Goal: Navigation & Orientation: Understand site structure

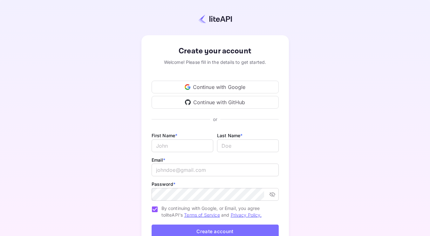
click at [225, 86] on div "Continue with Google" at bounding box center [214, 87] width 127 height 13
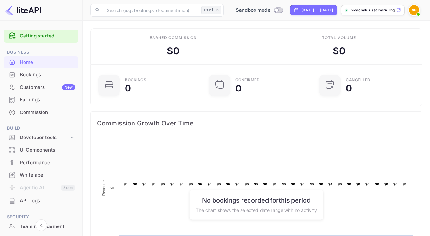
click at [52, 34] on link "Getting started" at bounding box center [48, 35] width 56 height 7
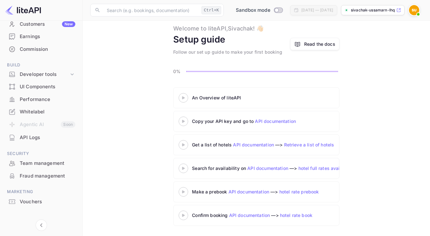
scroll to position [70, 0]
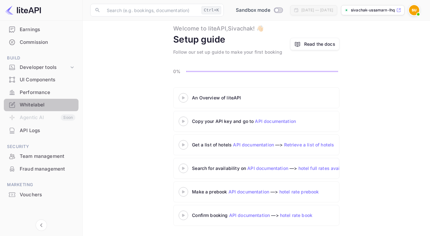
click at [40, 101] on div "Whitelabel" at bounding box center [41, 105] width 75 height 12
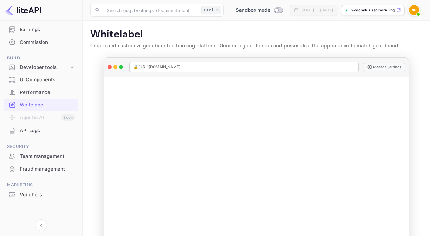
click at [39, 95] on div "Performance" at bounding box center [48, 92] width 56 height 7
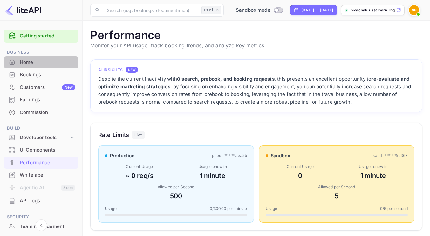
click at [28, 65] on div "Home" at bounding box center [48, 62] width 56 height 7
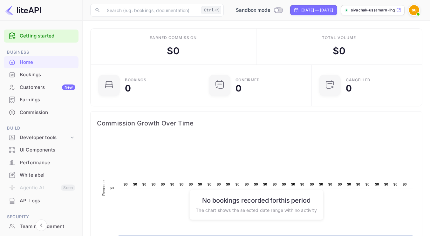
click at [30, 34] on link "Getting started" at bounding box center [48, 35] width 56 height 7
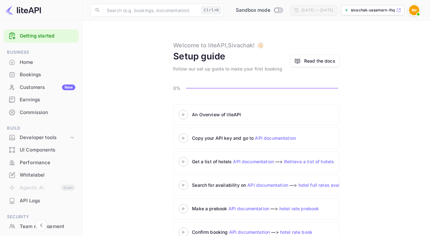
click at [184, 116] on icon at bounding box center [183, 114] width 22 height 3
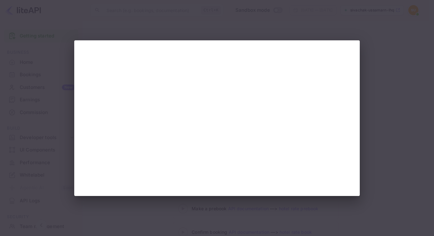
click at [382, 163] on div at bounding box center [217, 118] width 434 height 236
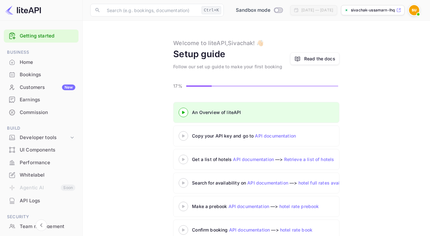
scroll to position [17, 0]
